Goal: Task Accomplishment & Management: Manage account settings

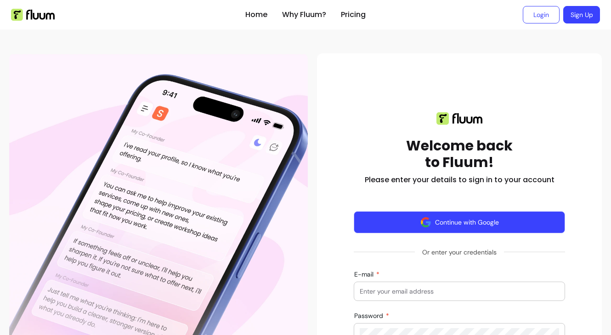
scroll to position [114, 0]
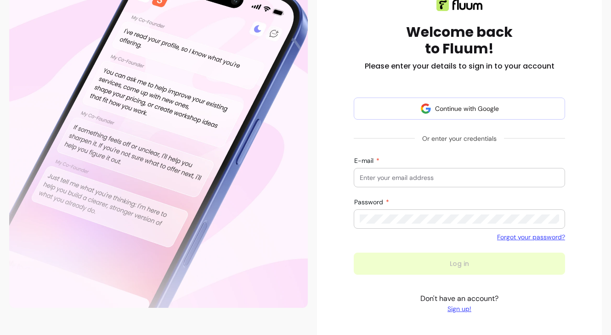
click at [393, 175] on input "E-mail" at bounding box center [459, 177] width 199 height 9
type input "[EMAIL_ADDRESS][DOMAIN_NAME]"
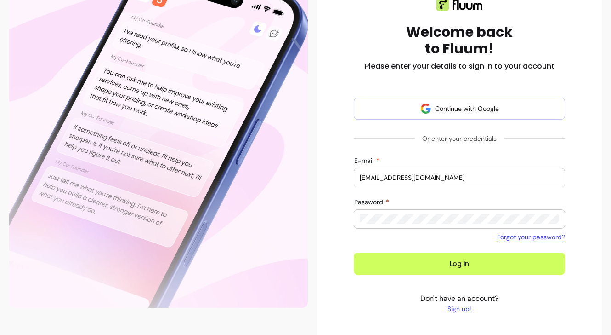
click at [354, 252] on button "Log in" at bounding box center [459, 263] width 211 height 22
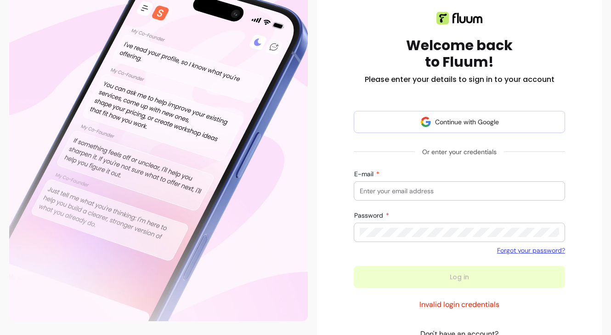
scroll to position [97, 0]
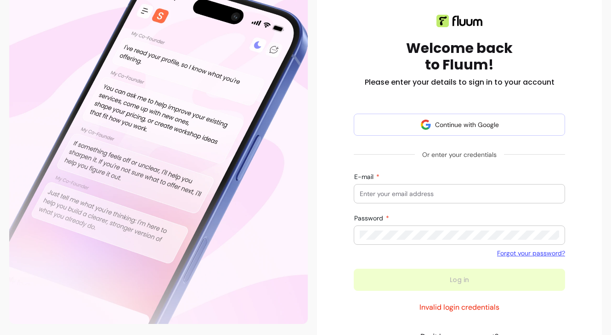
click at [410, 194] on input "E-mail" at bounding box center [459, 193] width 199 height 9
type input "anikapkapila@gmail.com"
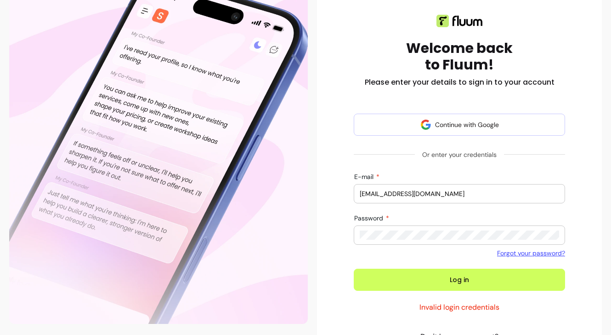
click at [354, 268] on button "Log in" at bounding box center [459, 279] width 211 height 22
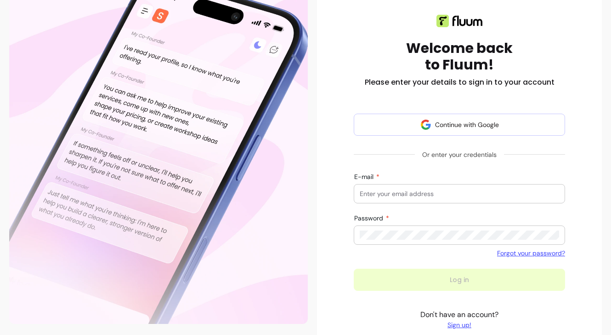
click at [404, 193] on input "E-mail" at bounding box center [459, 193] width 199 height 9
type input "[EMAIL_ADDRESS][DOMAIN_NAME]"
click at [396, 240] on div at bounding box center [459, 235] width 199 height 18
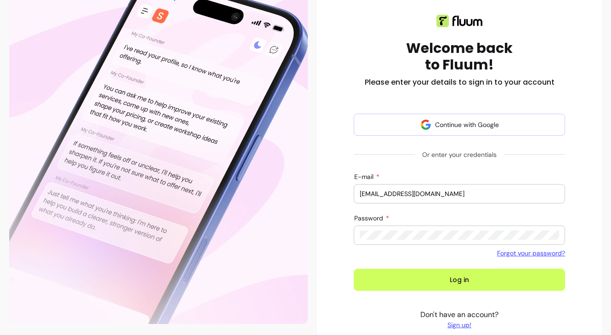
click at [354, 268] on button "Log in" at bounding box center [459, 279] width 211 height 22
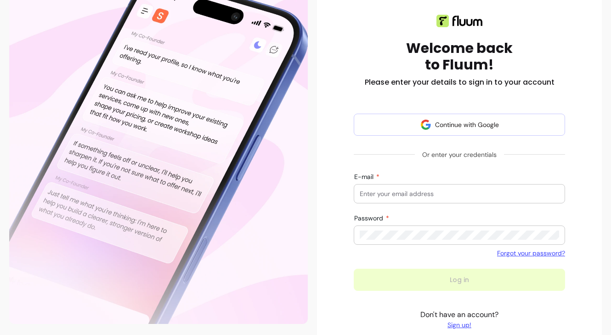
click at [433, 193] on input "E-mail" at bounding box center [459, 193] width 199 height 9
type input "[EMAIL_ADDRESS][DOMAIN_NAME]"
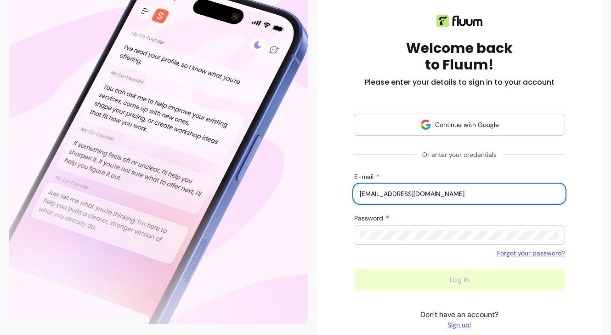
click at [384, 239] on div at bounding box center [459, 235] width 199 height 18
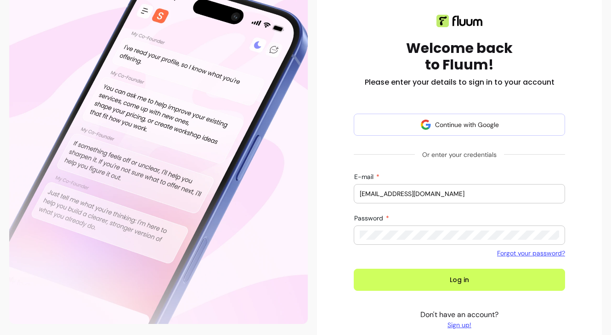
click at [354, 268] on button "Log in" at bounding box center [459, 279] width 211 height 22
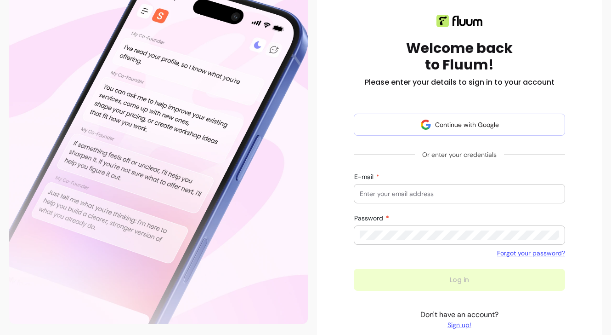
click at [440, 193] on input "E-mail" at bounding box center [459, 193] width 199 height 9
type input "[EMAIL_ADDRESS][DOMAIN_NAME]"
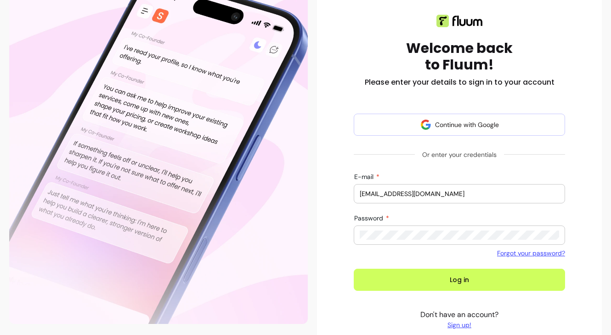
click at [354, 268] on button "Log in" at bounding box center [459, 279] width 211 height 22
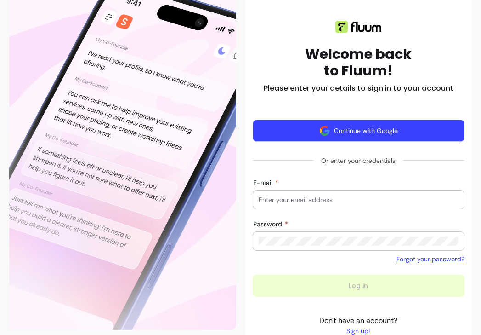
scroll to position [104, 0]
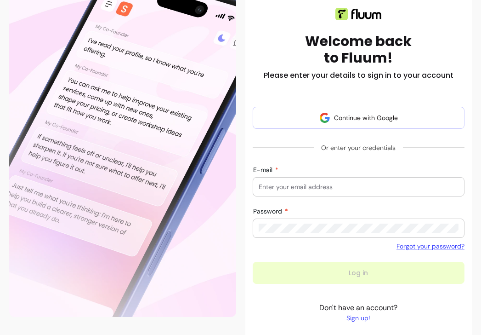
click at [318, 186] on input "E-mail" at bounding box center [359, 186] width 200 height 9
type input "[EMAIL_ADDRESS][DOMAIN_NAME]"
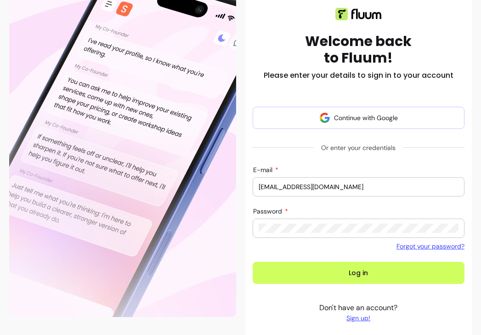
click at [253, 262] on button "Log in" at bounding box center [359, 273] width 212 height 22
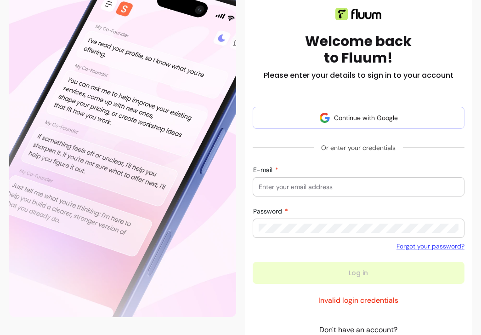
scroll to position [97, 0]
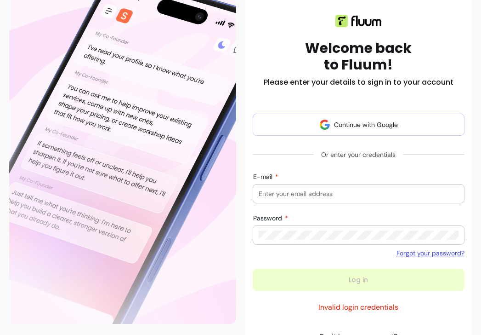
click at [349, 193] on input "E-mail" at bounding box center [359, 193] width 200 height 9
type input "[EMAIL_ADDRESS][DOMAIN_NAME]"
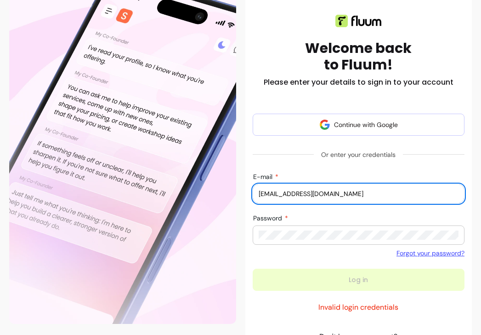
click at [422, 256] on link "Forgot your password?" at bounding box center [431, 252] width 68 height 9
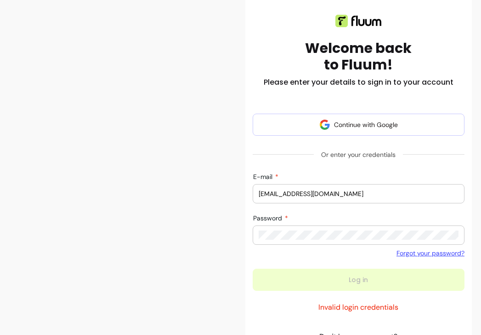
scroll to position [96, 0]
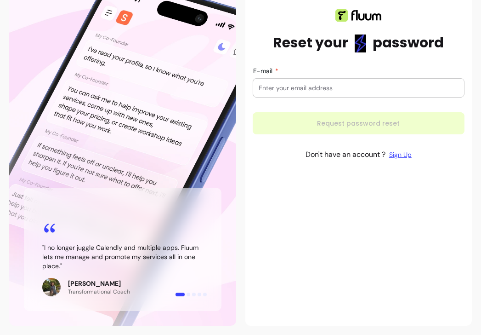
click at [311, 90] on input "E-mail" at bounding box center [359, 87] width 200 height 9
type input "[EMAIL_ADDRESS][DOMAIN_NAME]"
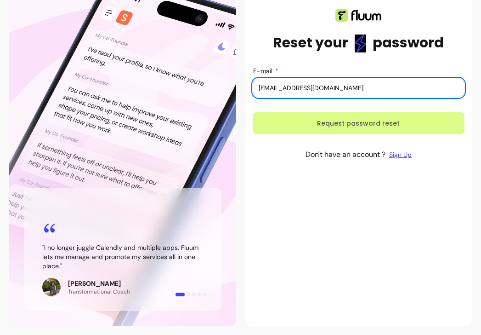
click at [327, 120] on button "Request password reset" at bounding box center [359, 123] width 212 height 22
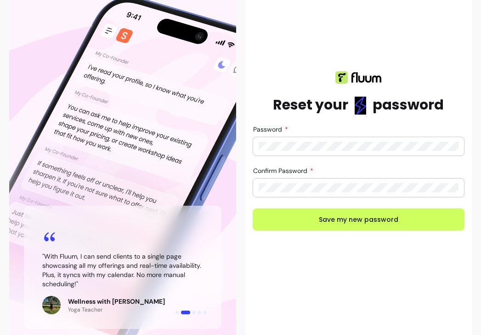
scroll to position [85, 0]
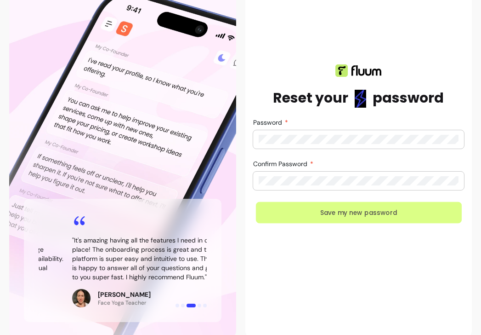
click at [341, 206] on button "Save my new password" at bounding box center [359, 213] width 206 height 22
